Goal: Check status

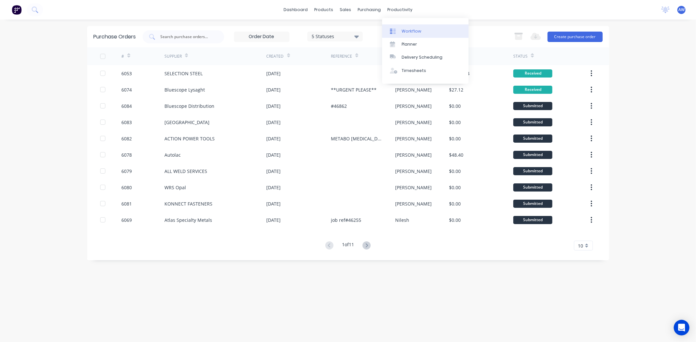
click at [409, 35] on link "Workflow" at bounding box center [425, 30] width 86 height 13
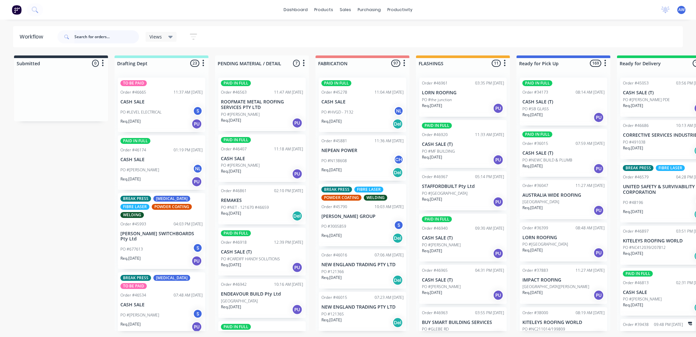
click at [93, 36] on input "text" at bounding box center [106, 36] width 65 height 13
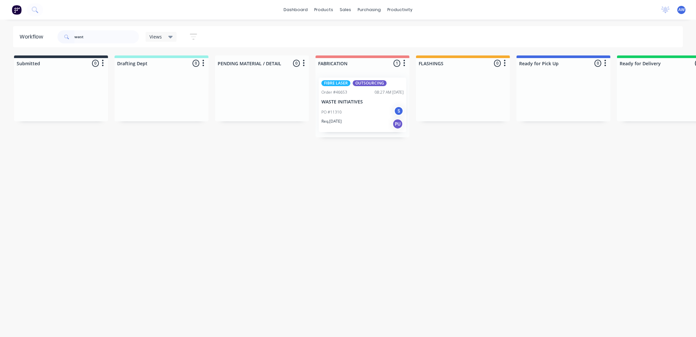
click at [359, 107] on div "PO #11310 S" at bounding box center [362, 112] width 82 height 12
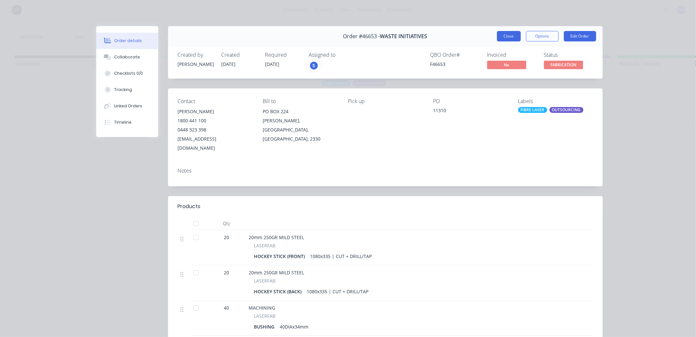
click at [507, 36] on button "Close" at bounding box center [509, 36] width 24 height 10
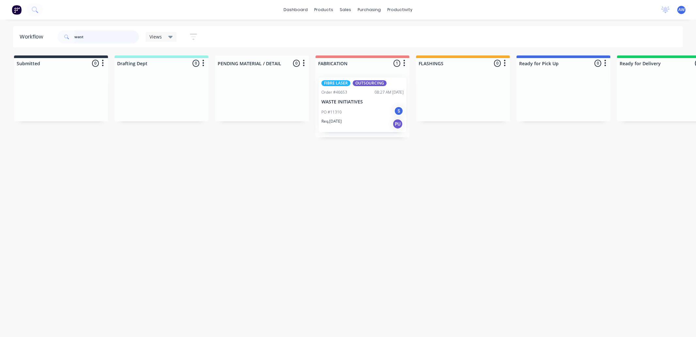
drag, startPoint x: 89, startPoint y: 37, endPoint x: 57, endPoint y: 38, distance: 32.3
click at [57, 38] on div "wast Views Save new view None (Default) edit [PERSON_NAME] edit Production edit…" at bounding box center [130, 37] width 148 height 20
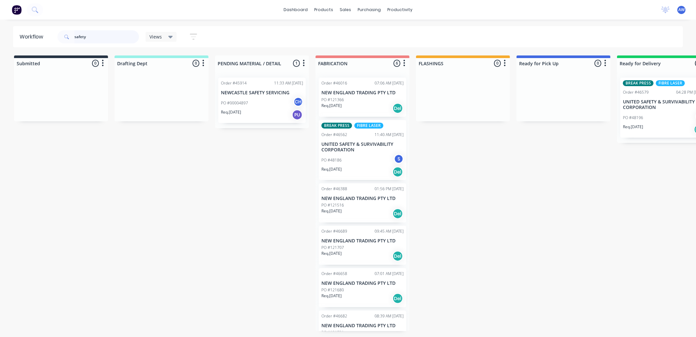
type input "safety"
click at [356, 157] on div "PO #48186 S" at bounding box center [362, 160] width 82 height 12
